Goal: Task Accomplishment & Management: Manage account settings

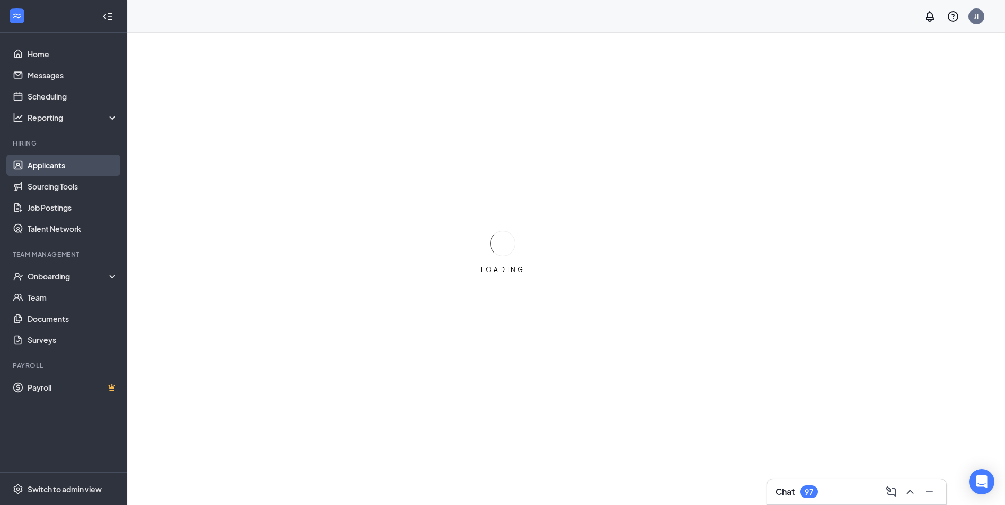
click at [95, 161] on link "Applicants" at bounding box center [73, 165] width 91 height 21
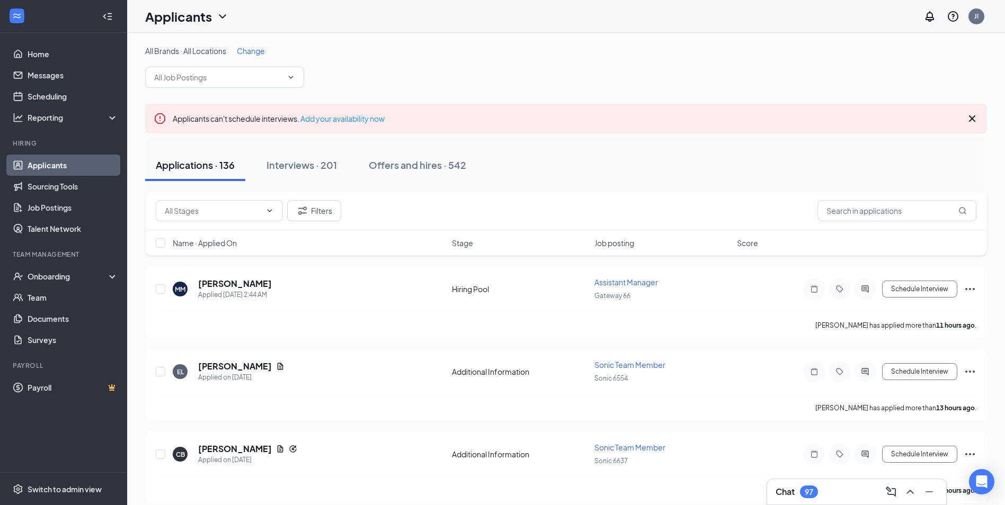
click at [262, 53] on span "Change" at bounding box center [251, 51] width 28 height 10
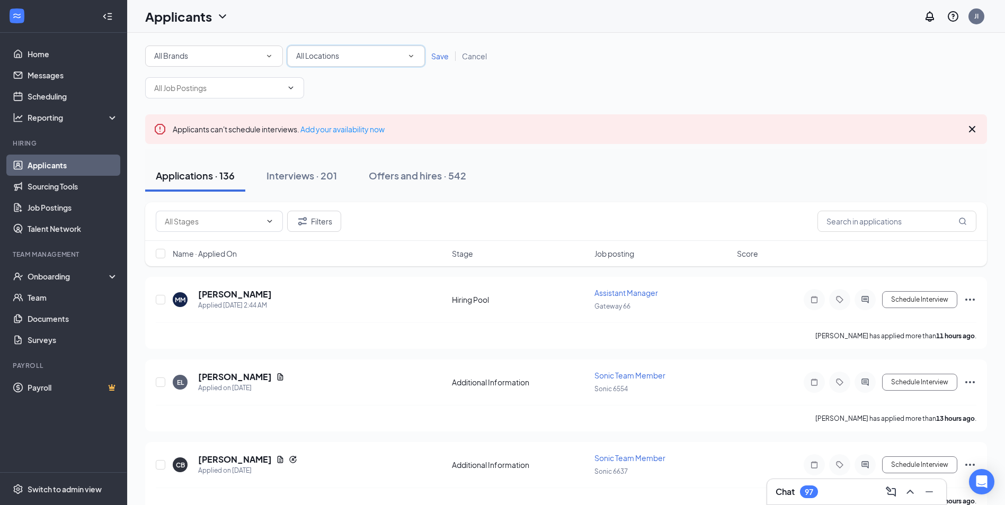
click at [327, 52] on span "All Locations" at bounding box center [317, 56] width 43 height 10
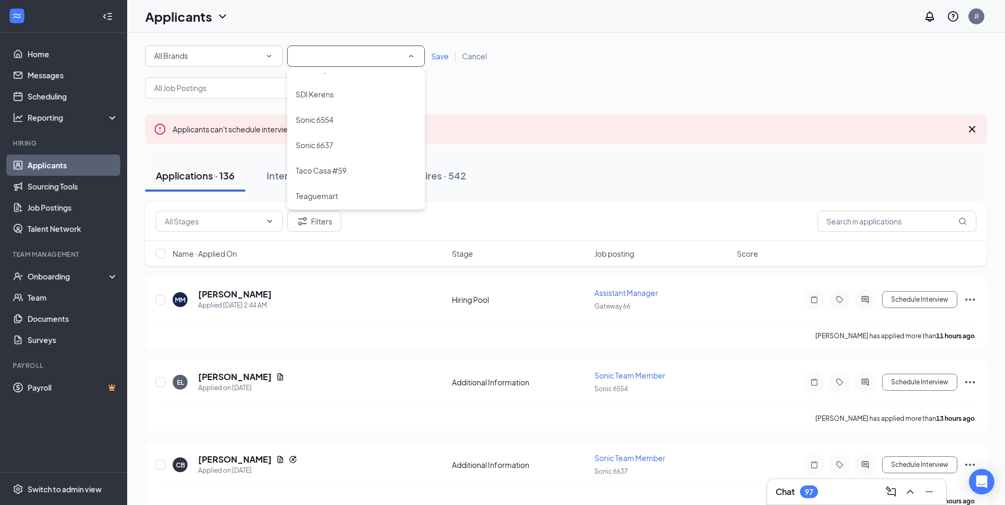
scroll to position [122, 0]
click at [333, 119] on span "Sonic 6554" at bounding box center [315, 117] width 38 height 10
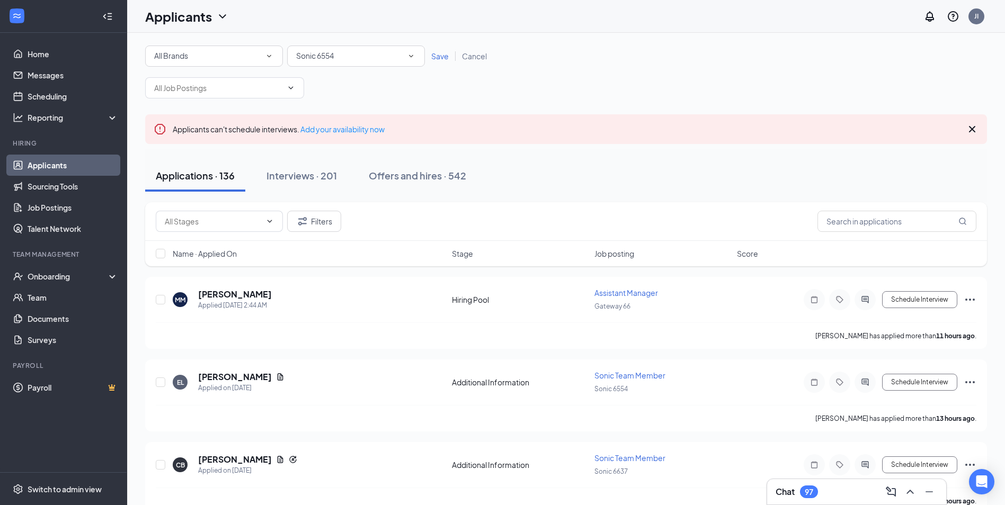
drag, startPoint x: 396, startPoint y: 60, endPoint x: 399, endPoint y: 94, distance: 34.1
click at [396, 59] on div "Sonic 6554" at bounding box center [356, 56] width 120 height 13
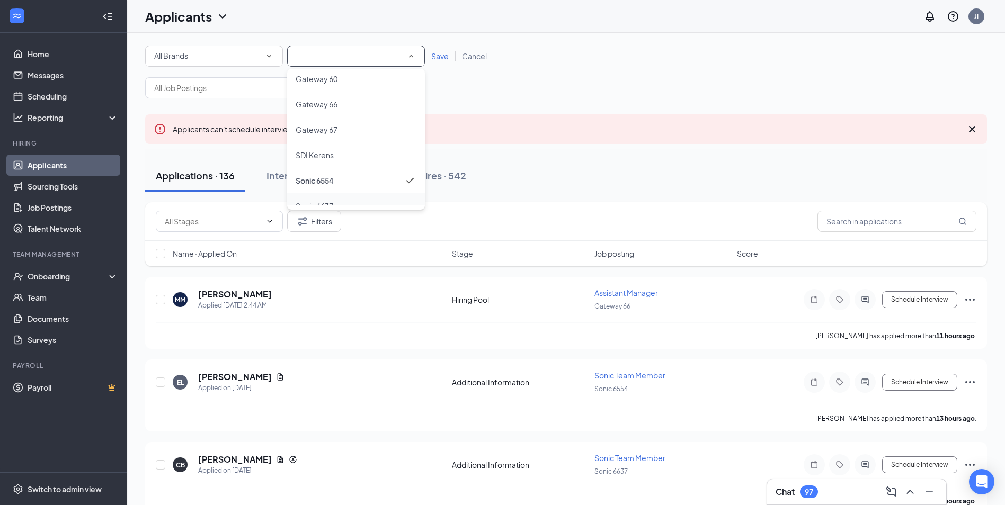
scroll to position [0, 0]
drag, startPoint x: 377, startPoint y: 183, endPoint x: 377, endPoint y: 171, distance: 11.7
click at [377, 179] on li "Gateway 67" at bounding box center [356, 187] width 138 height 25
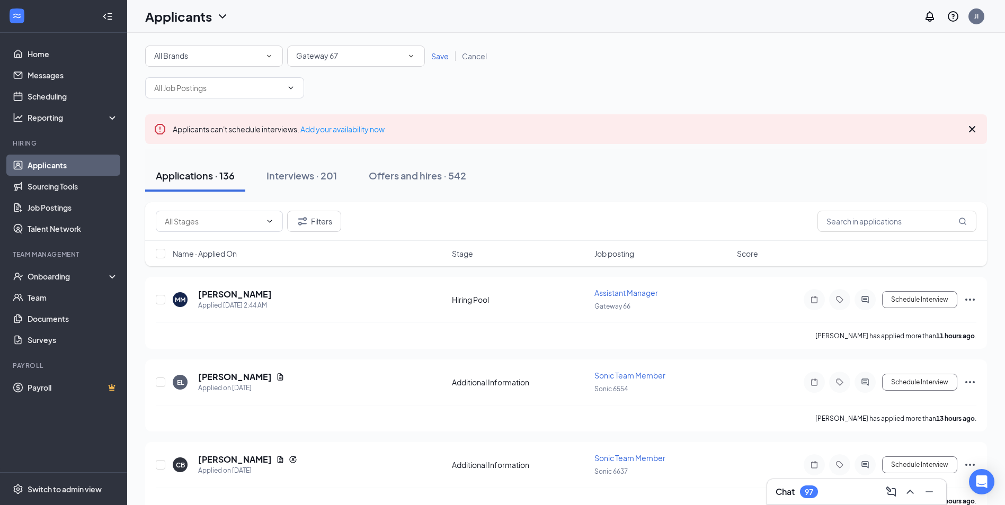
click at [438, 58] on span "Save" at bounding box center [439, 56] width 17 height 10
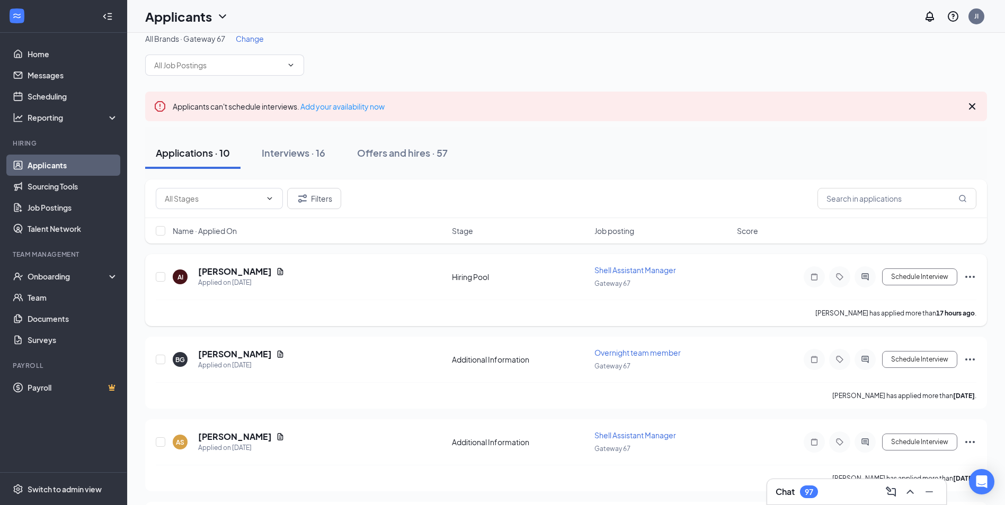
scroll to position [53, 0]
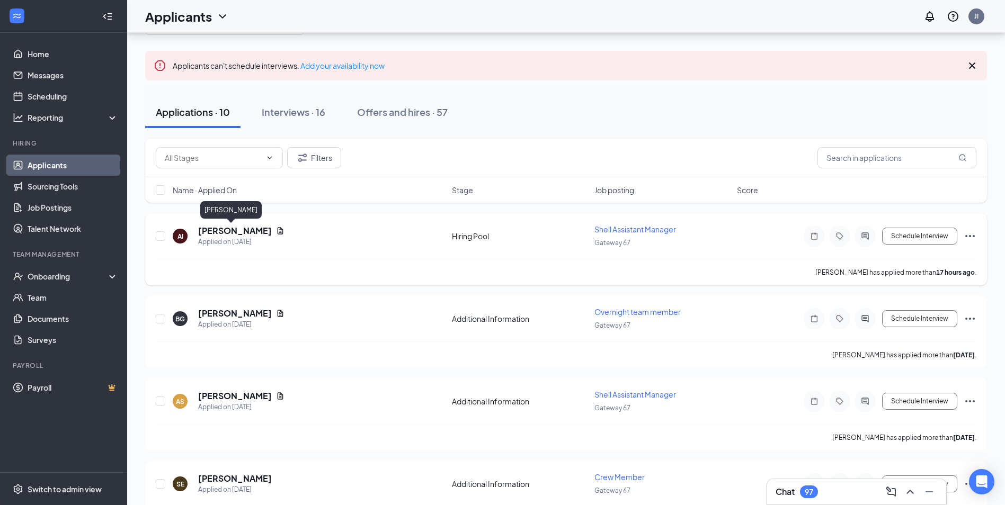
click at [229, 234] on h5 "April Inmon" at bounding box center [235, 231] width 74 height 12
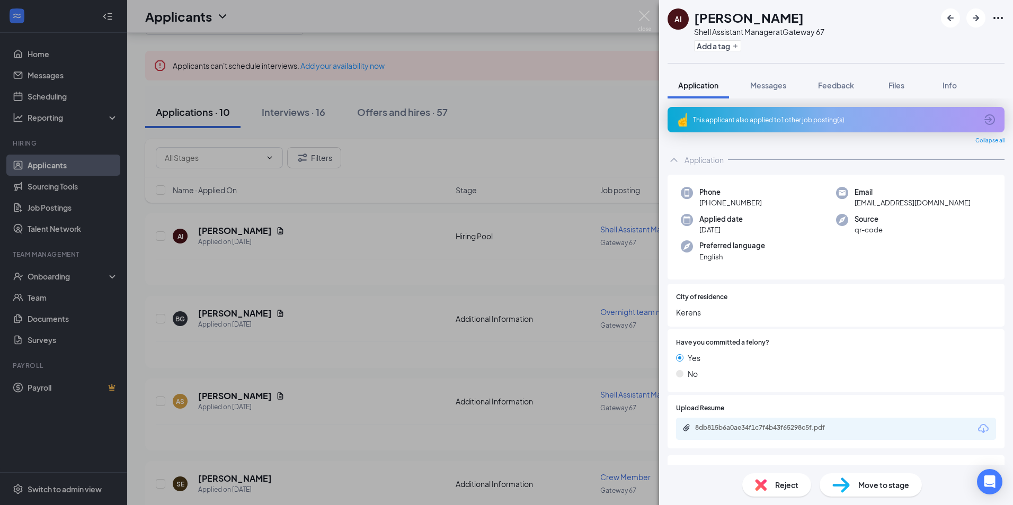
click at [771, 432] on div "8db815b6a0ae34f1c7f4b43f65298c5f.pdf" at bounding box center [769, 428] width 148 height 8
click at [645, 17] on img at bounding box center [644, 21] width 13 height 21
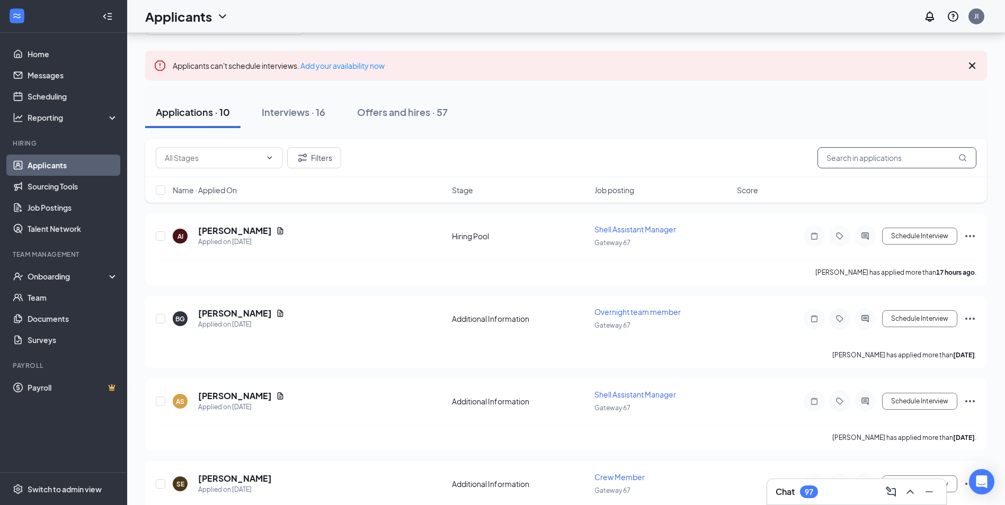
click at [850, 166] on input "text" at bounding box center [896, 157] width 159 height 21
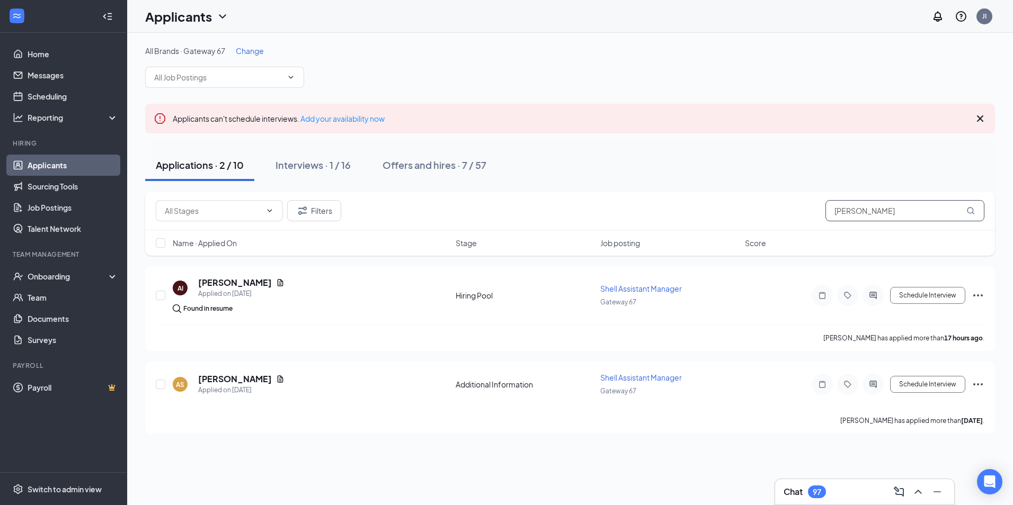
type input "JO"
click at [253, 49] on span "Change" at bounding box center [250, 51] width 28 height 10
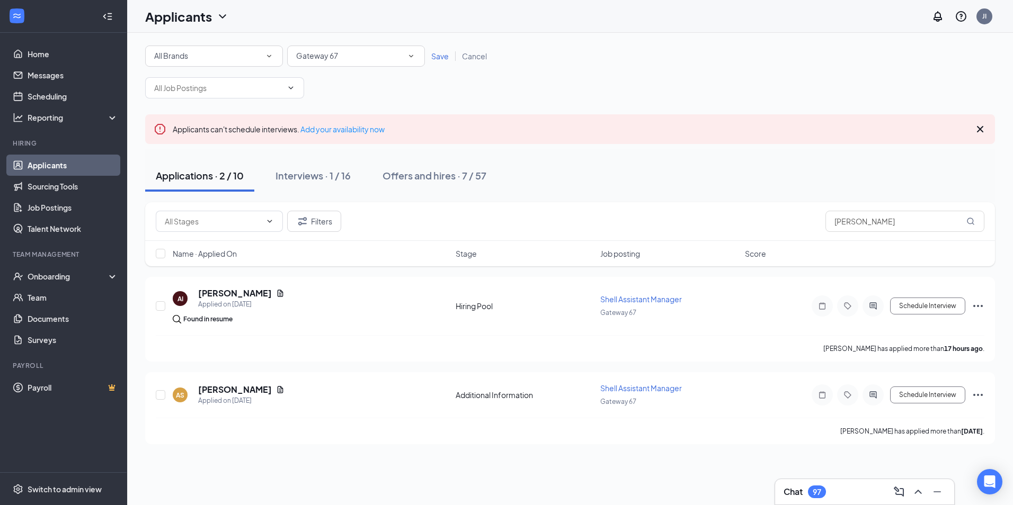
click at [356, 57] on div "Gateway 67" at bounding box center [356, 56] width 120 height 13
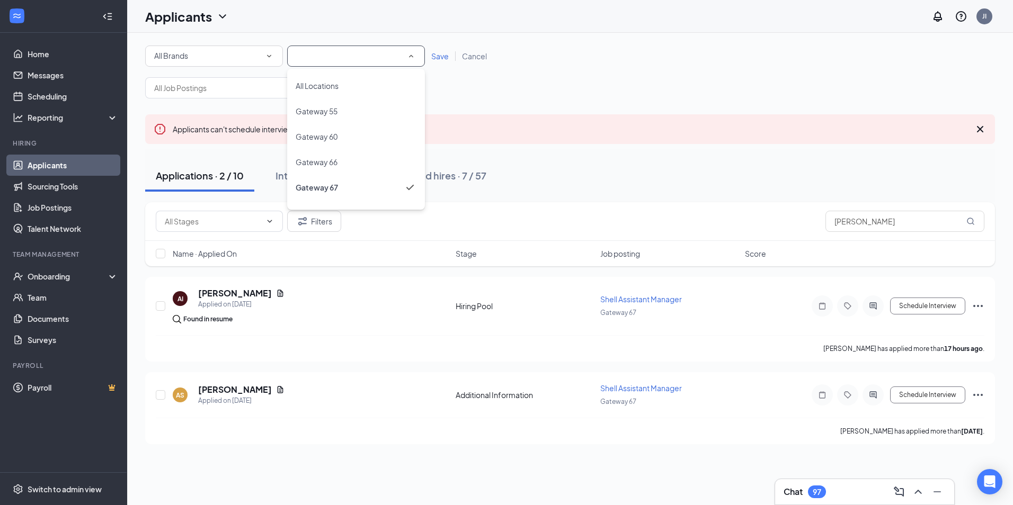
drag, startPoint x: 391, startPoint y: 171, endPoint x: 407, endPoint y: 96, distance: 77.0
click at [391, 171] on li "Gateway 66" at bounding box center [356, 161] width 138 height 25
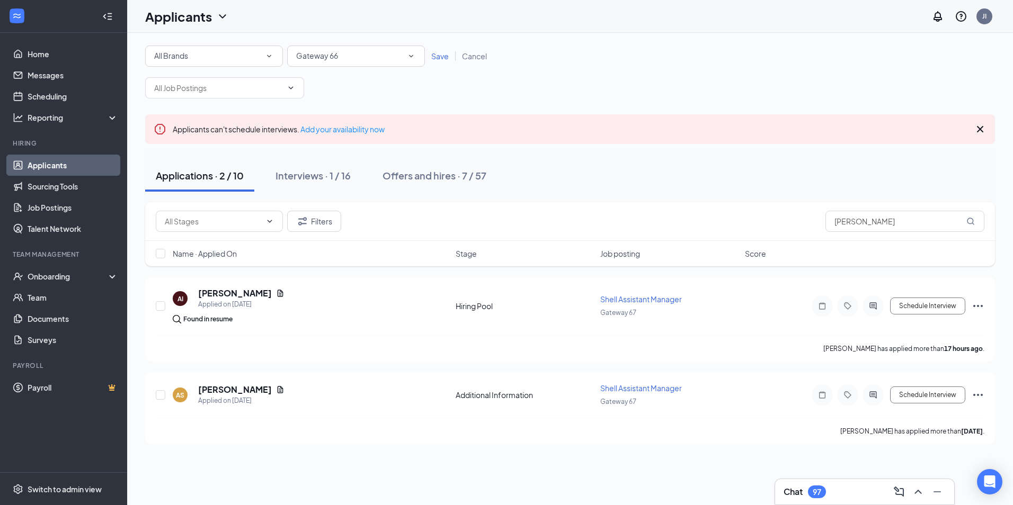
click at [379, 55] on div "Gateway 66" at bounding box center [356, 56] width 120 height 13
click at [379, 191] on div "Gateway 67" at bounding box center [356, 187] width 121 height 13
click at [431, 54] on link "Save" at bounding box center [440, 56] width 31 height 10
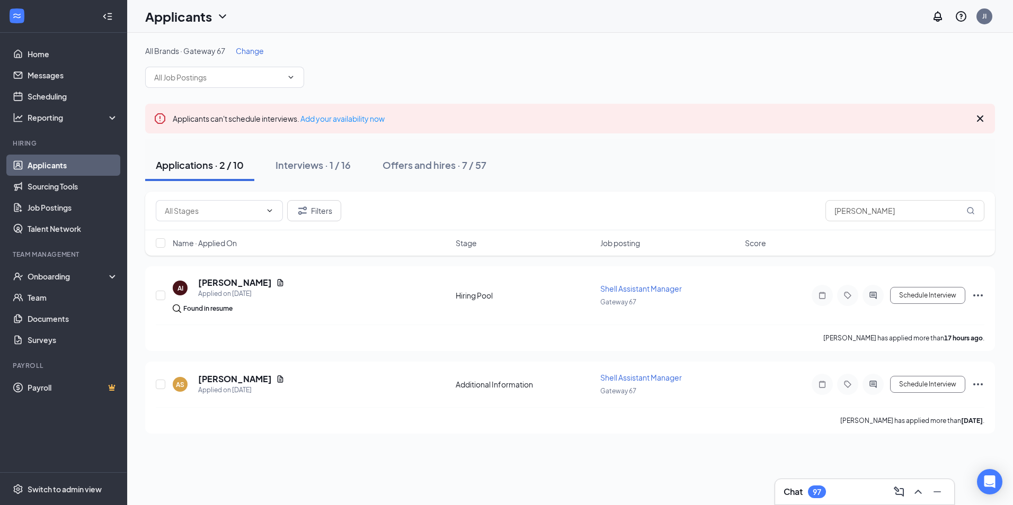
click at [260, 55] on span "Change" at bounding box center [250, 51] width 28 height 10
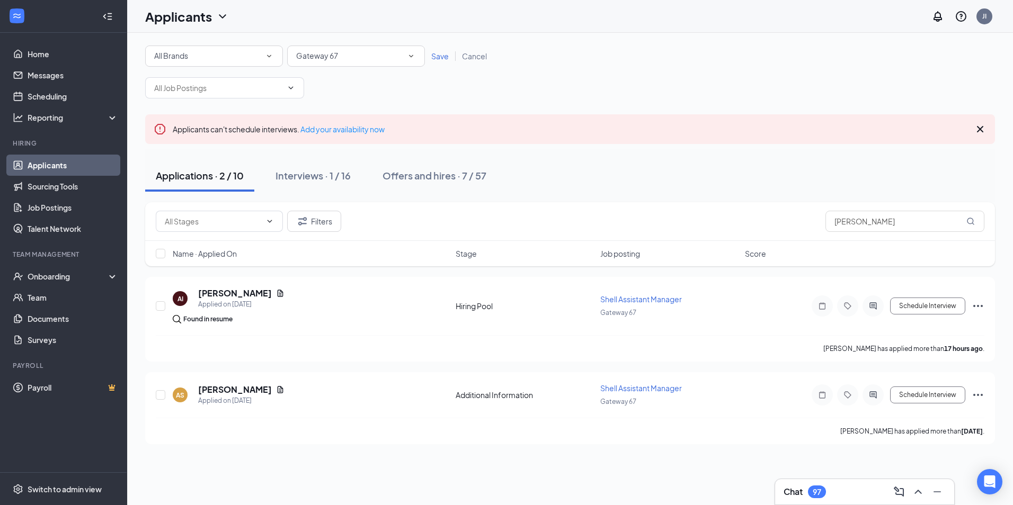
click at [447, 59] on span "Save" at bounding box center [439, 56] width 17 height 10
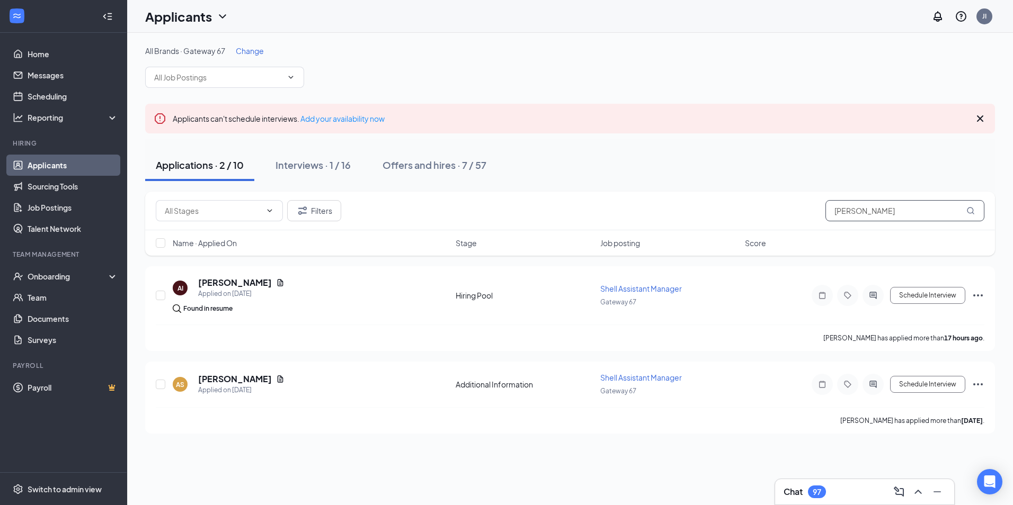
click at [881, 220] on input "JO" at bounding box center [904, 210] width 159 height 21
drag, startPoint x: 881, startPoint y: 220, endPoint x: 870, endPoint y: 203, distance: 21.0
click at [881, 219] on input "JO" at bounding box center [904, 210] width 159 height 21
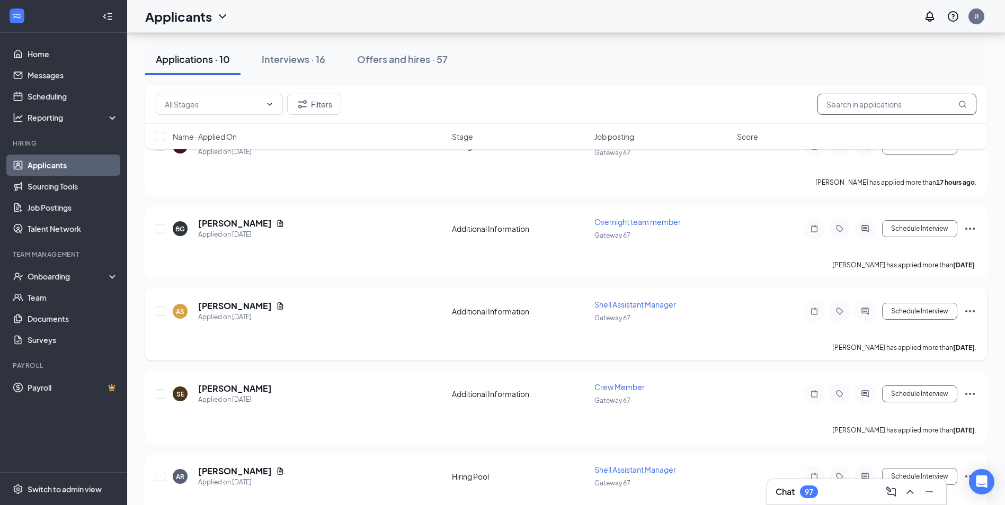
scroll to position [212, 0]
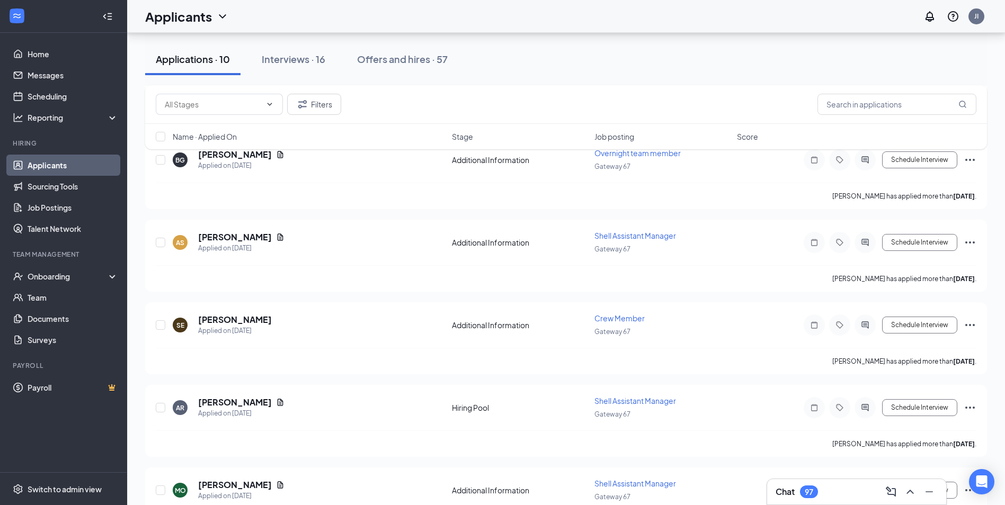
click at [282, 61] on div "Interviews · 16" at bounding box center [294, 58] width 64 height 13
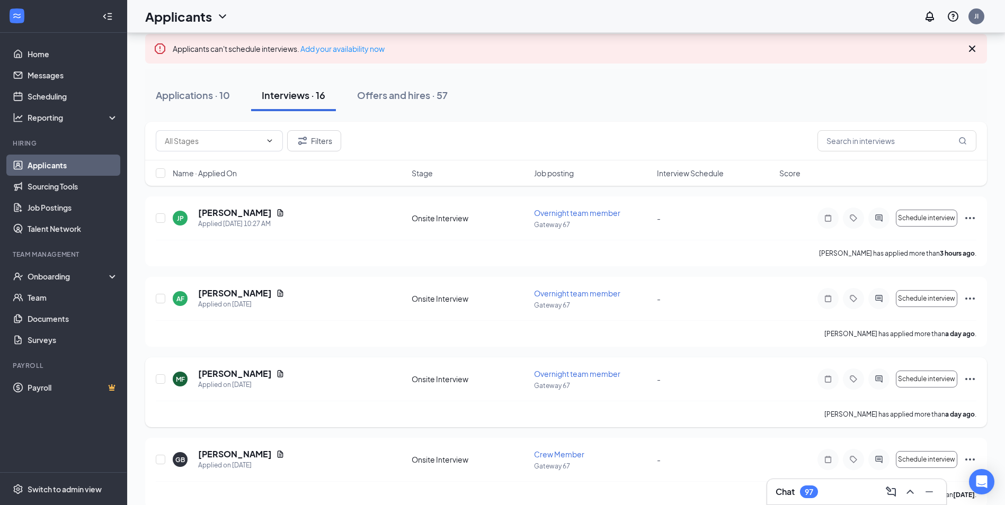
scroll to position [53, 0]
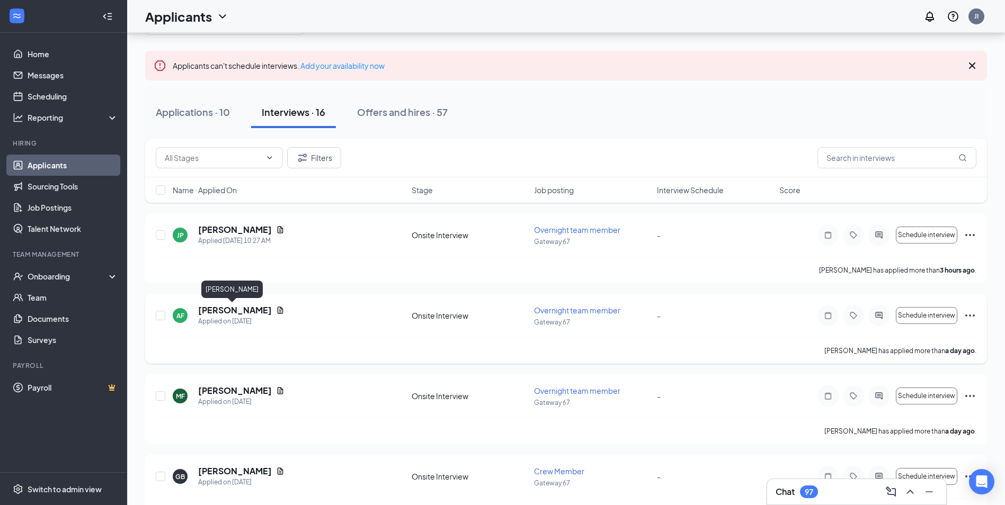
drag, startPoint x: 221, startPoint y: 312, endPoint x: 230, endPoint y: 314, distance: 9.1
click at [222, 314] on h5 "[PERSON_NAME]" at bounding box center [235, 311] width 74 height 12
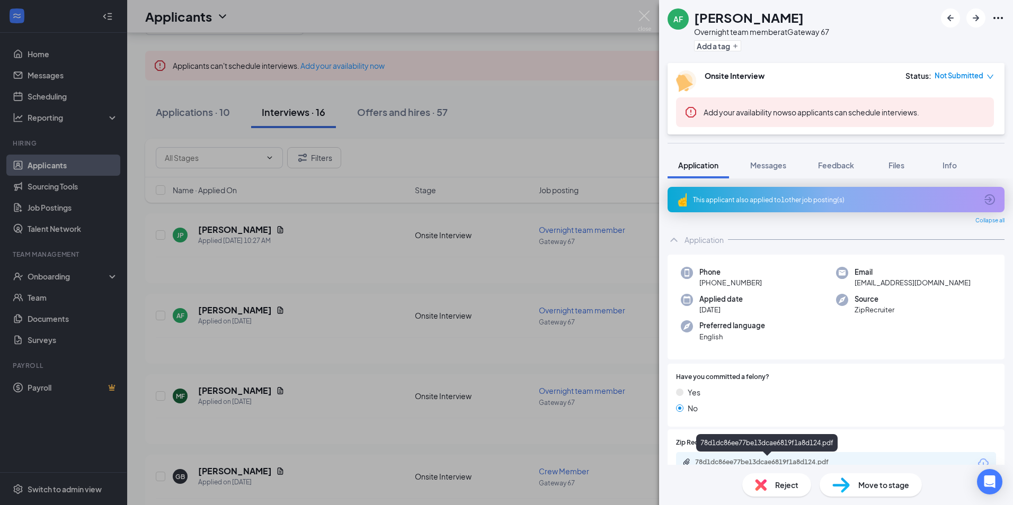
click at [749, 459] on div "78d1dc86ee77be13dcae6819f1a8d124.pdf" at bounding box center [769, 462] width 148 height 8
drag, startPoint x: 415, startPoint y: 139, endPoint x: 404, endPoint y: 208, distance: 69.8
click at [415, 133] on div "AF Angel Farley Overnight team member at Gateway 67 Add a tag Onsite Interview …" at bounding box center [506, 252] width 1013 height 505
click at [303, 354] on div "Angel Farley has applied more than a day ago ." at bounding box center [570, 350] width 829 height 26
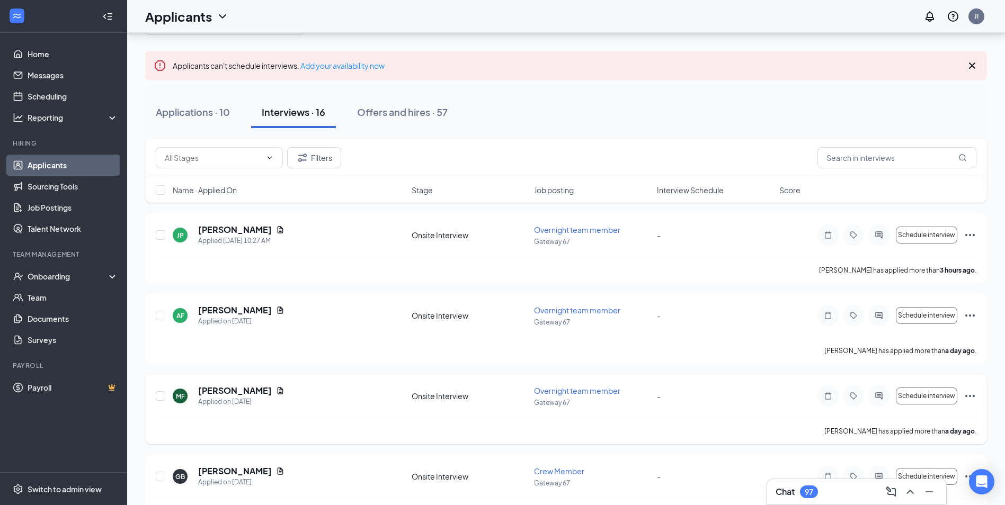
click at [233, 391] on h5 "[PERSON_NAME]" at bounding box center [235, 391] width 74 height 12
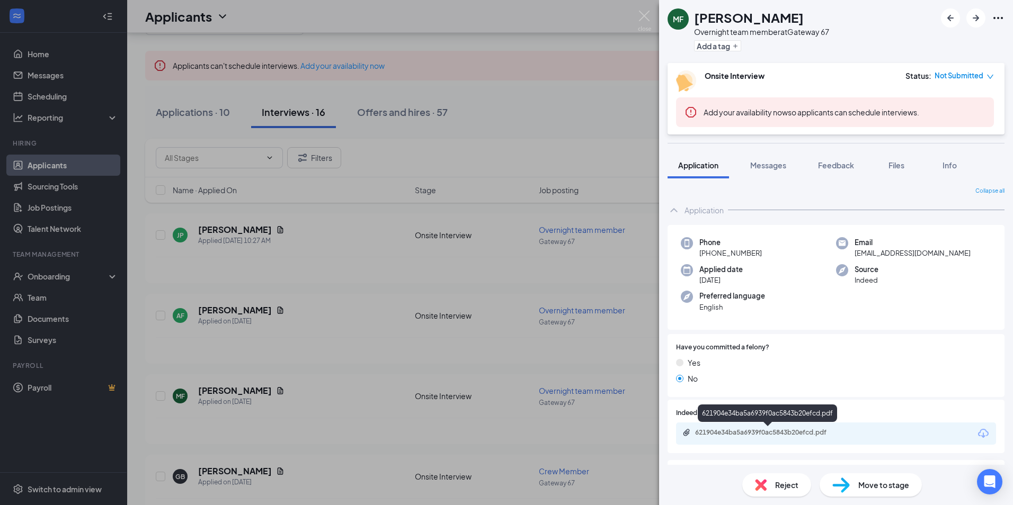
click at [707, 432] on div "621904e34ba5a6939f0ac5843b20efcd.pdf" at bounding box center [769, 433] width 148 height 8
click at [389, 105] on div "MF Mary Fondren Overnight team member at Gateway 67 Add a tag Onsite Interview …" at bounding box center [506, 252] width 1013 height 505
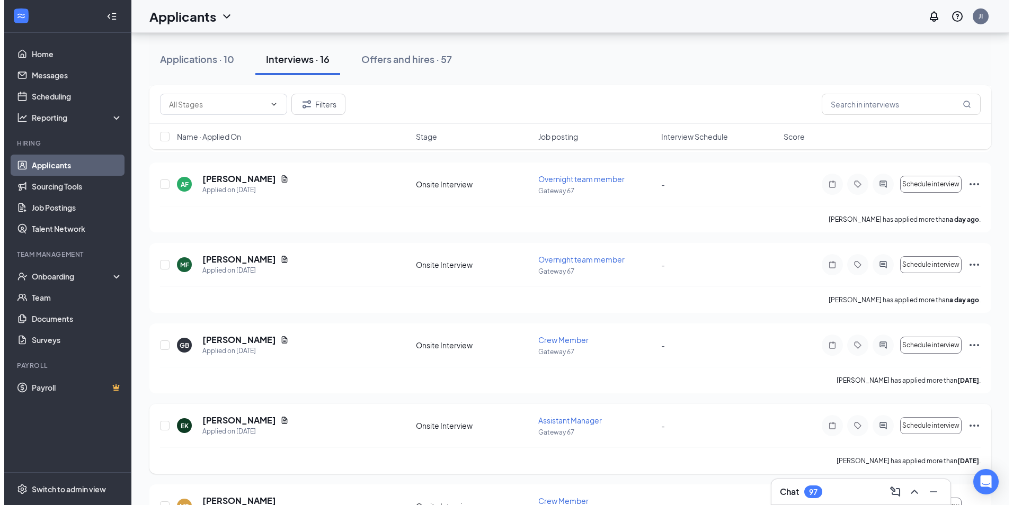
scroll to position [265, 0]
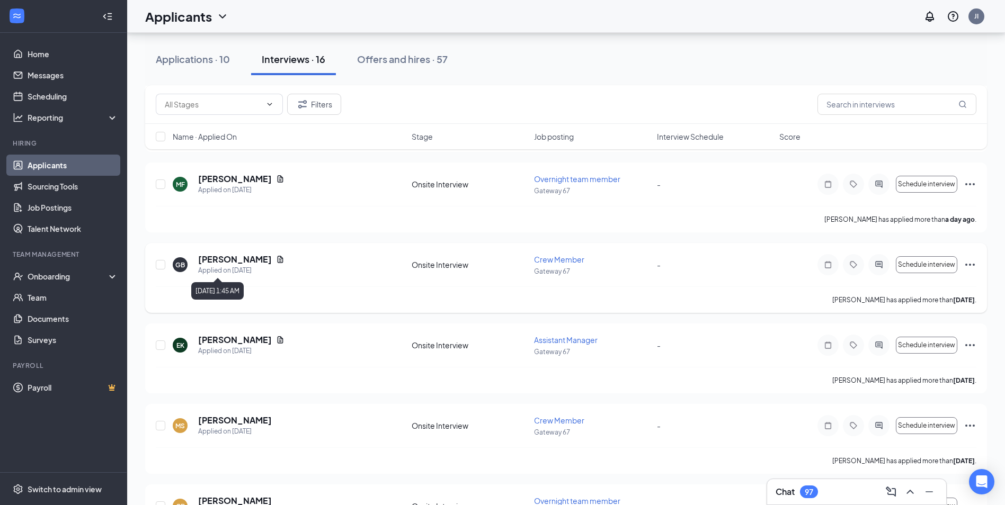
click at [234, 263] on h5 "[PERSON_NAME]" at bounding box center [235, 260] width 74 height 12
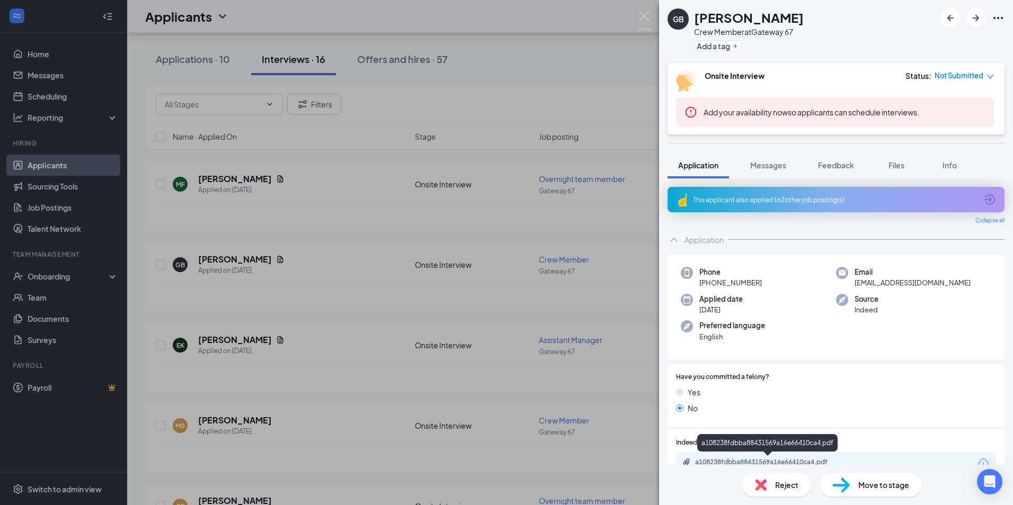
click at [740, 464] on div "a108238fdbba88431569a16e66410ca4.pdf" at bounding box center [769, 462] width 148 height 8
click at [567, 344] on div "GB Gabrielle Brooks Crew Member at Gateway 67 Add a tag Onsite Interview Status…" at bounding box center [506, 252] width 1013 height 505
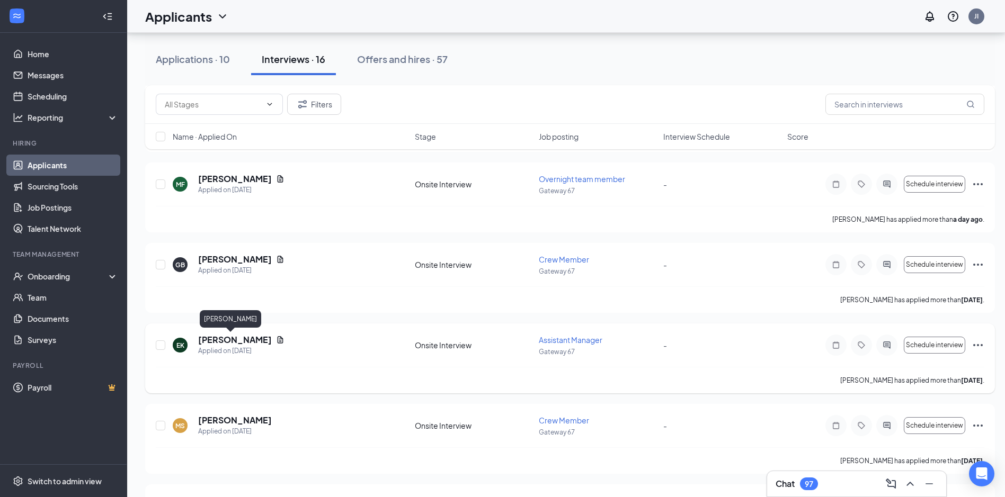
click at [233, 337] on h5 "[PERSON_NAME]" at bounding box center [235, 340] width 74 height 12
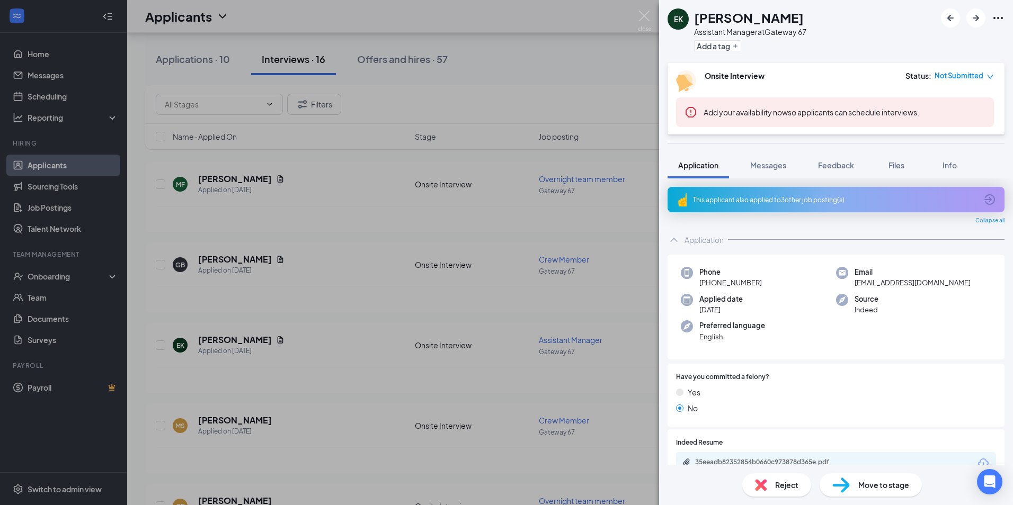
scroll to position [106, 0]
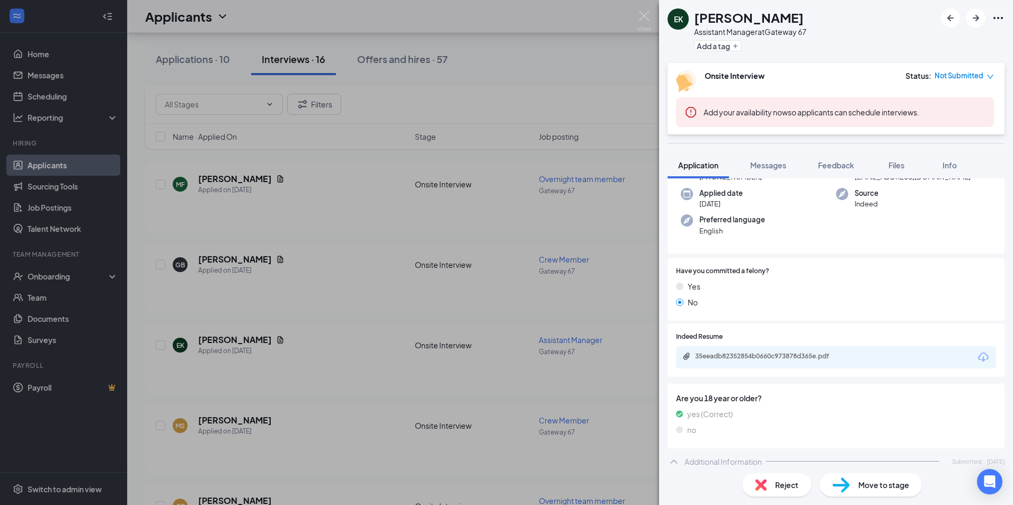
click at [735, 357] on div "35eeadb82352854b0660c973878d365e.pdf" at bounding box center [769, 356] width 148 height 8
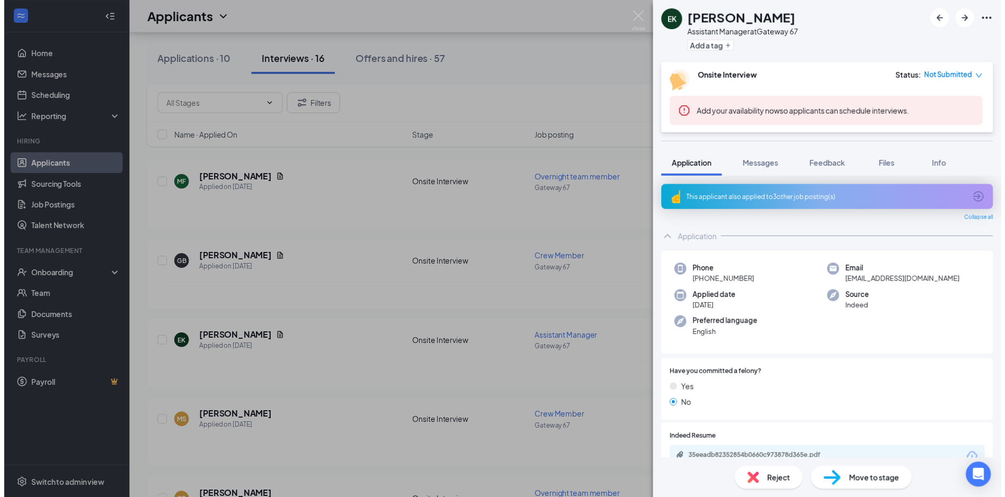
scroll to position [106, 0]
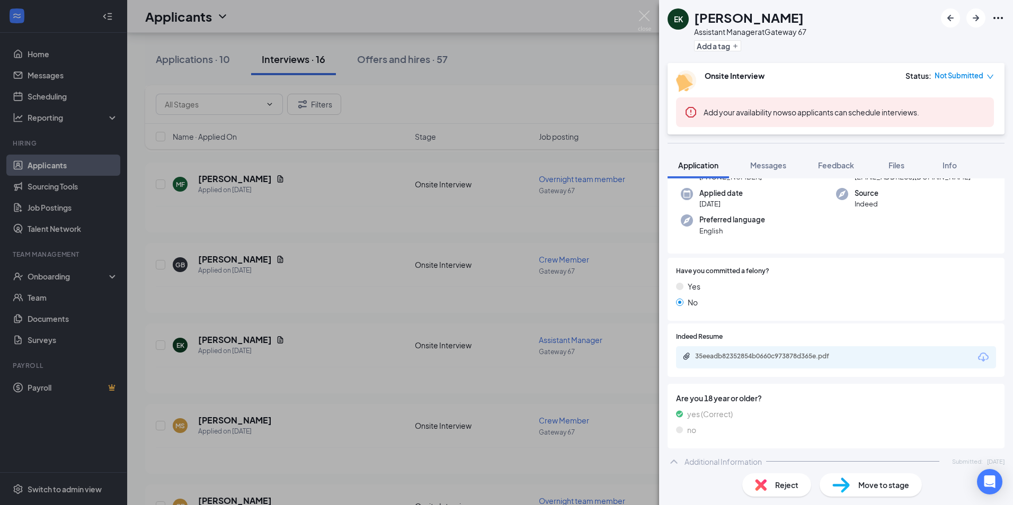
drag, startPoint x: 226, startPoint y: 146, endPoint x: 439, endPoint y: 235, distance: 230.8
click at [227, 146] on div "EK [PERSON_NAME] Assistant Manager at Gateway 67 Add a tag Onsite Interview Sta…" at bounding box center [506, 252] width 1013 height 505
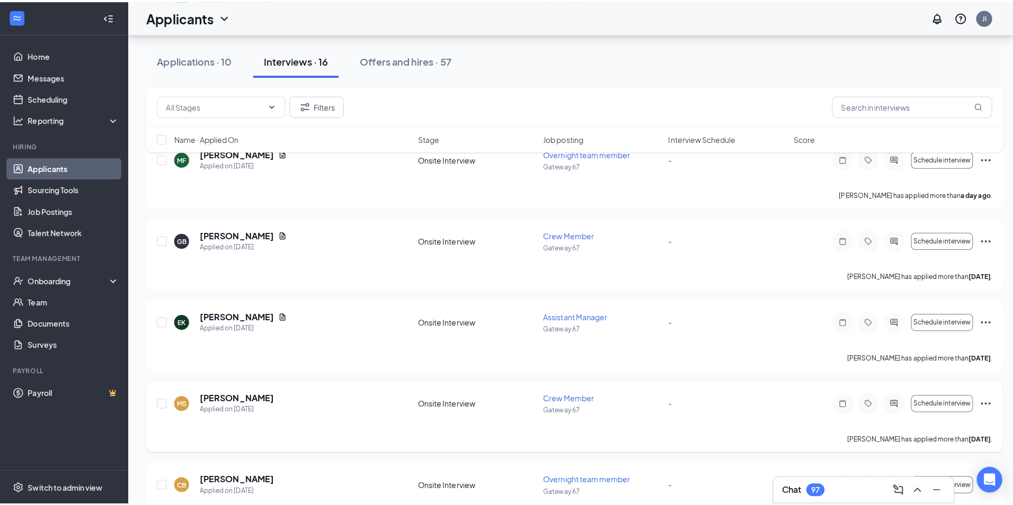
scroll to position [371, 0]
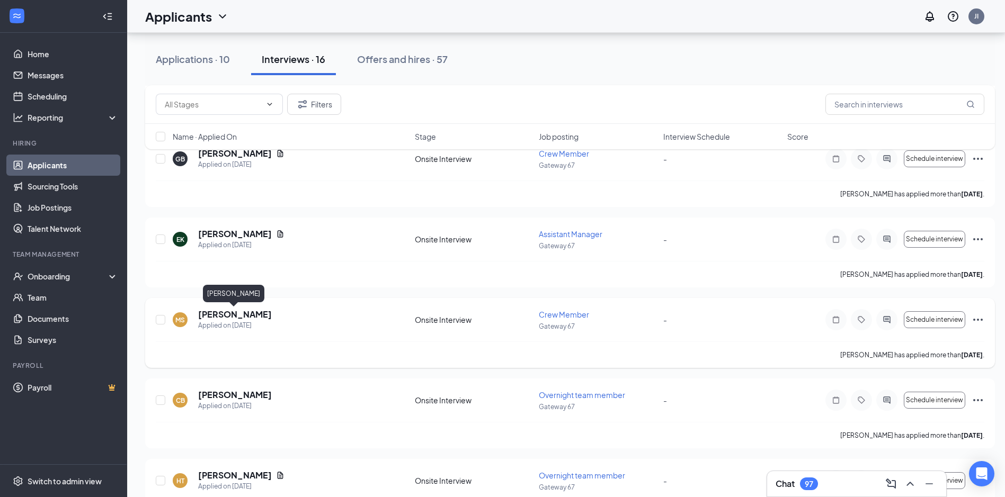
drag, startPoint x: 258, startPoint y: 318, endPoint x: 349, endPoint y: 308, distance: 91.1
click at [262, 316] on h5 "[PERSON_NAME]" at bounding box center [235, 315] width 74 height 12
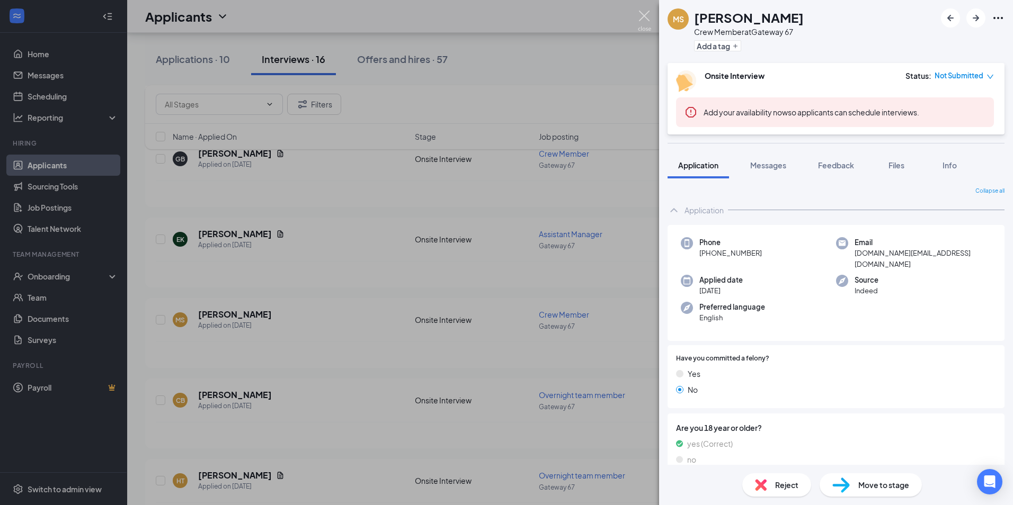
click at [643, 14] on img at bounding box center [644, 21] width 13 height 21
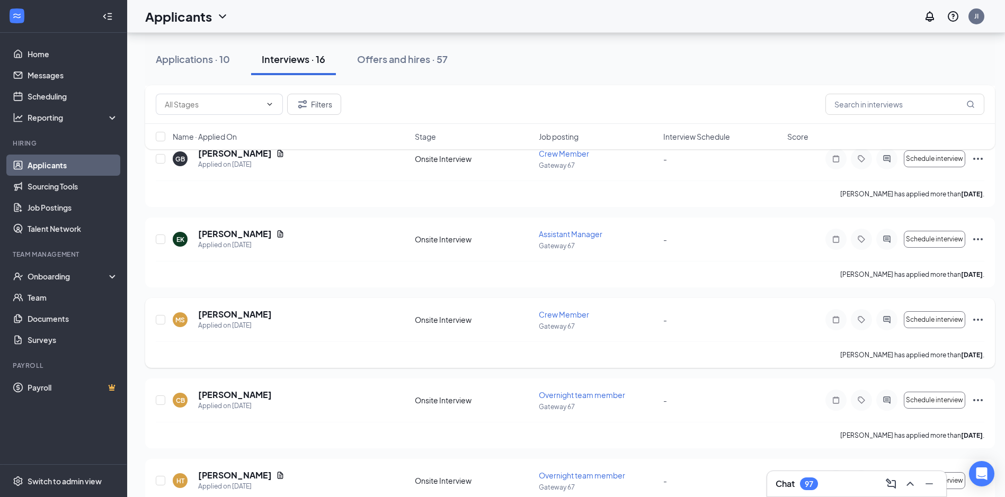
click at [328, 318] on div "[PERSON_NAME] Applied on [DATE]" at bounding box center [291, 320] width 236 height 22
drag, startPoint x: 219, startPoint y: 316, endPoint x: 233, endPoint y: 314, distance: 13.9
click at [220, 316] on h5 "[PERSON_NAME]" at bounding box center [235, 315] width 74 height 12
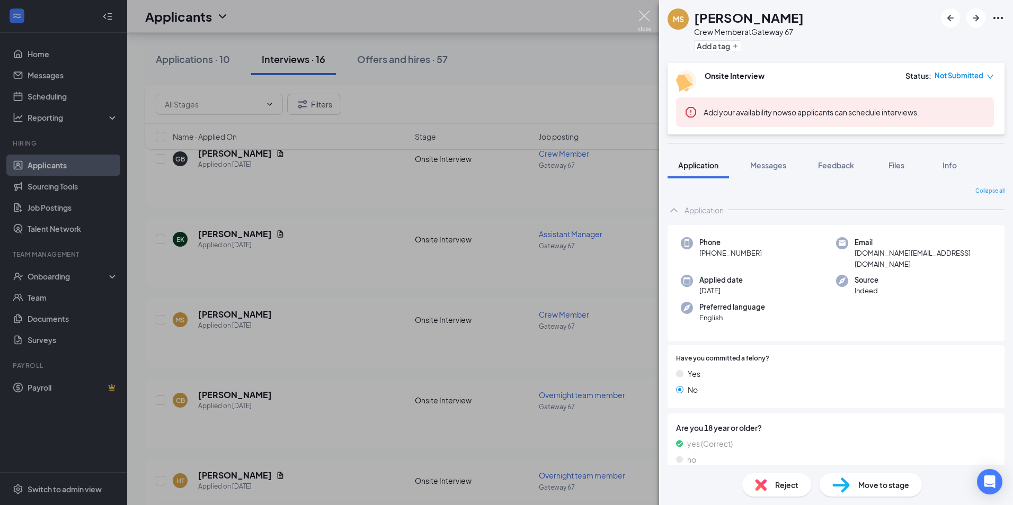
click at [643, 17] on img at bounding box center [644, 21] width 13 height 21
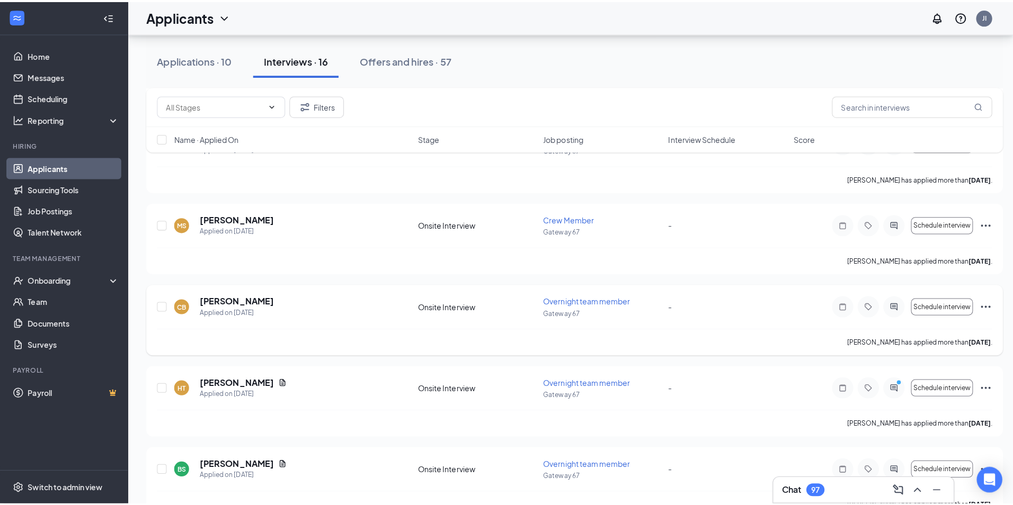
scroll to position [477, 0]
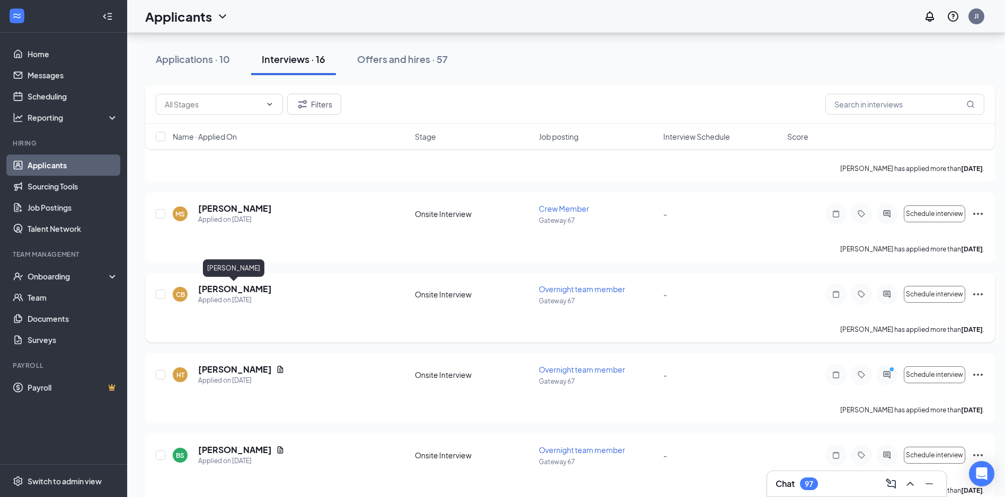
click at [249, 287] on h5 "[PERSON_NAME]" at bounding box center [235, 289] width 74 height 12
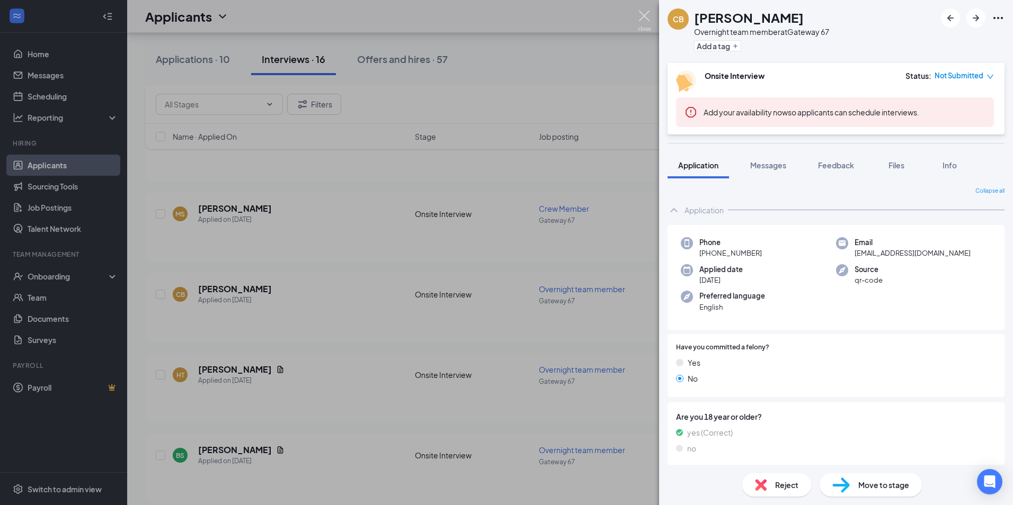
click at [650, 22] on img at bounding box center [644, 21] width 13 height 21
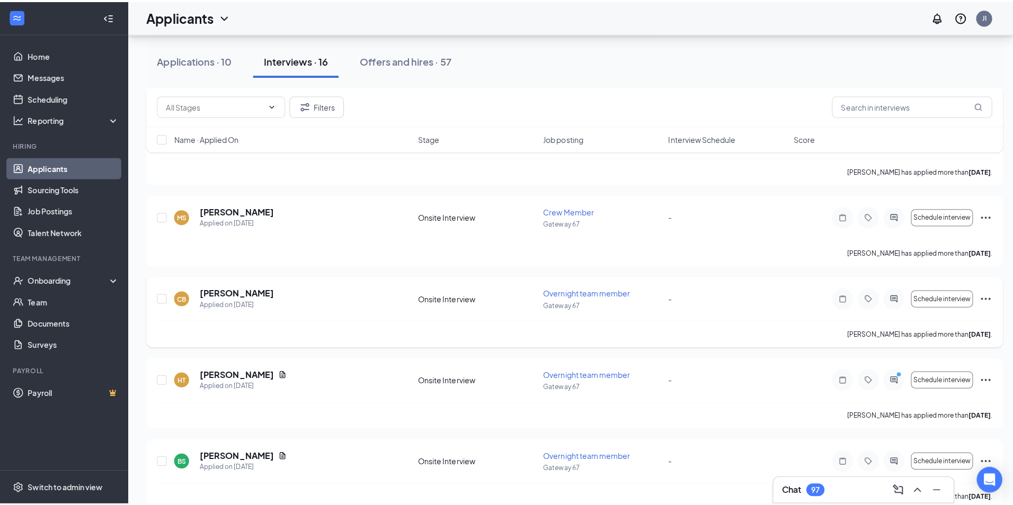
scroll to position [424, 0]
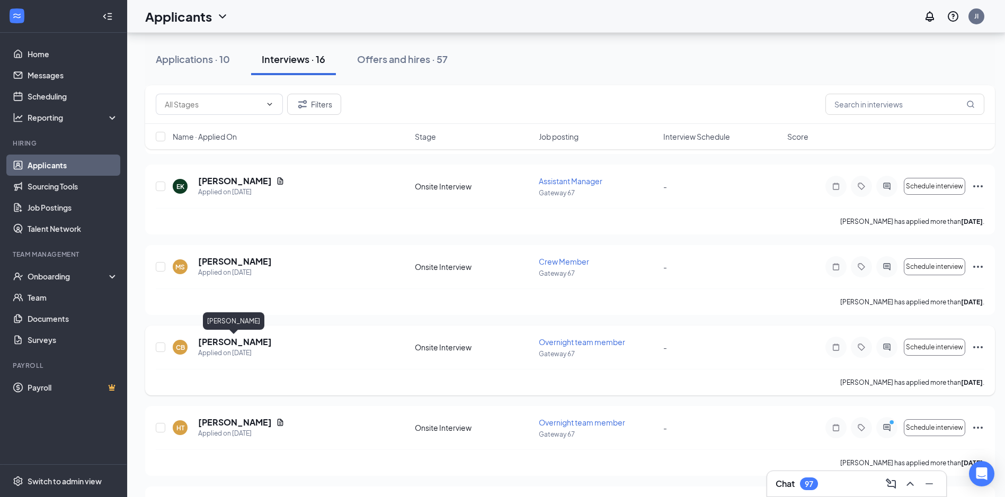
drag, startPoint x: 209, startPoint y: 345, endPoint x: 215, endPoint y: 343, distance: 6.2
click at [209, 345] on h5 "[PERSON_NAME]" at bounding box center [235, 342] width 74 height 12
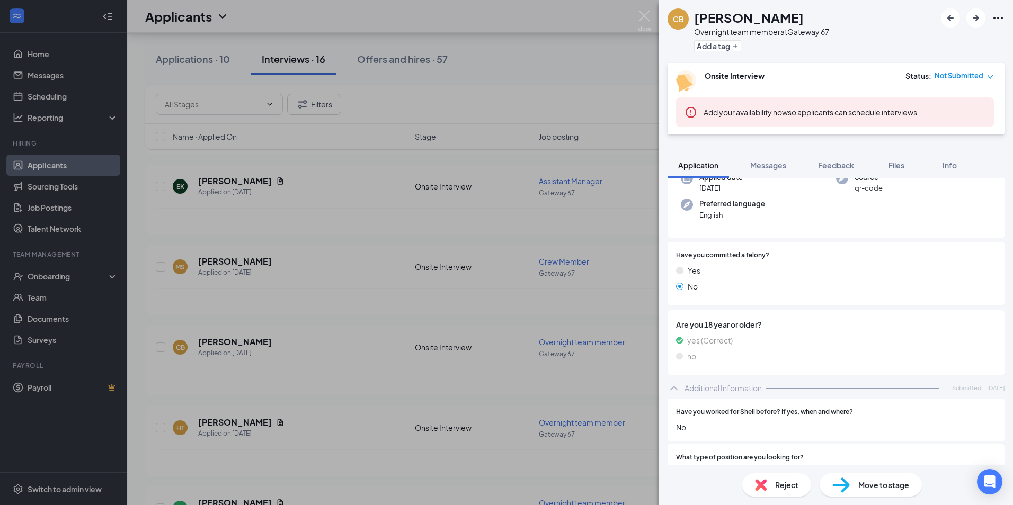
scroll to position [106, 0]
